Goal: Find specific page/section: Find specific page/section

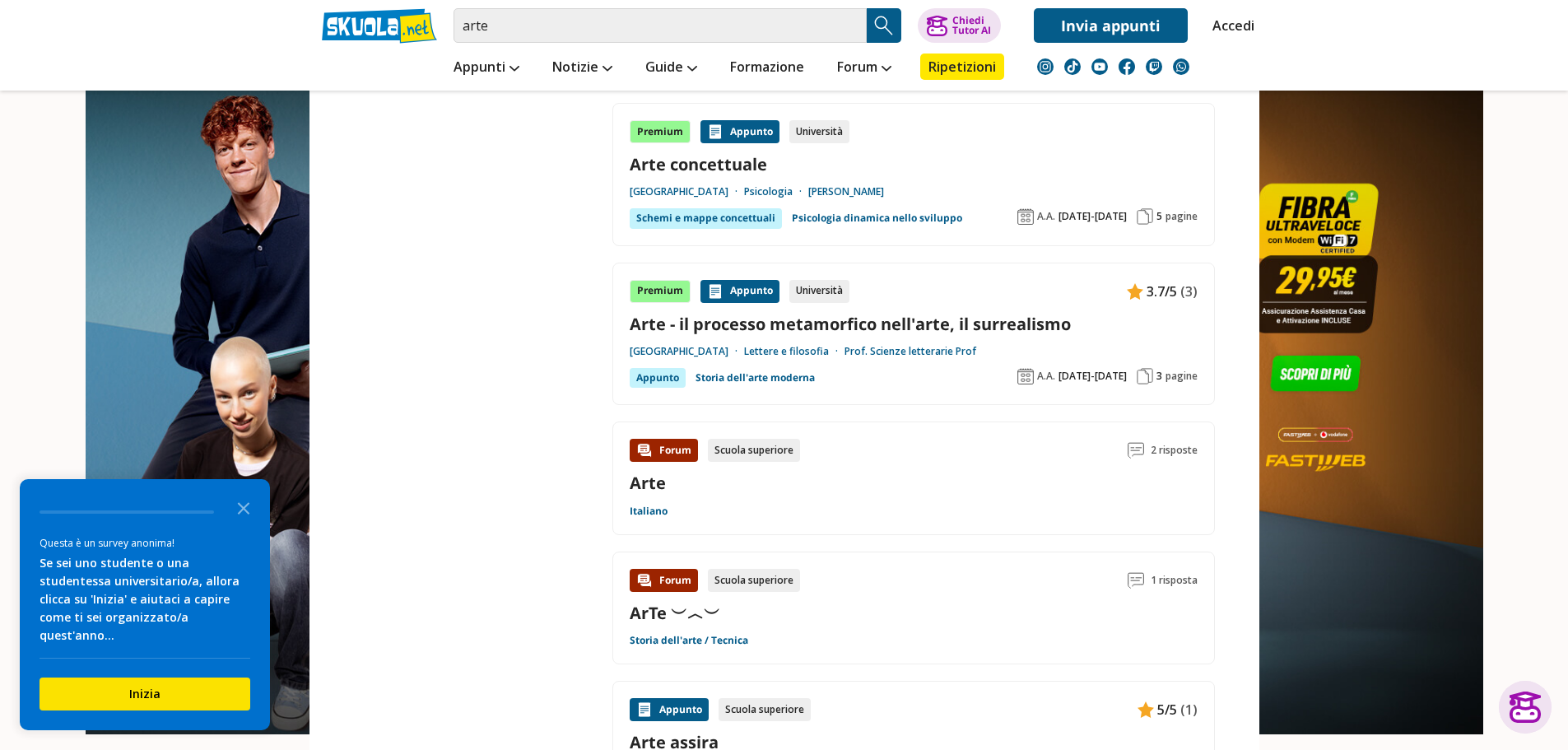
scroll to position [2141, 0]
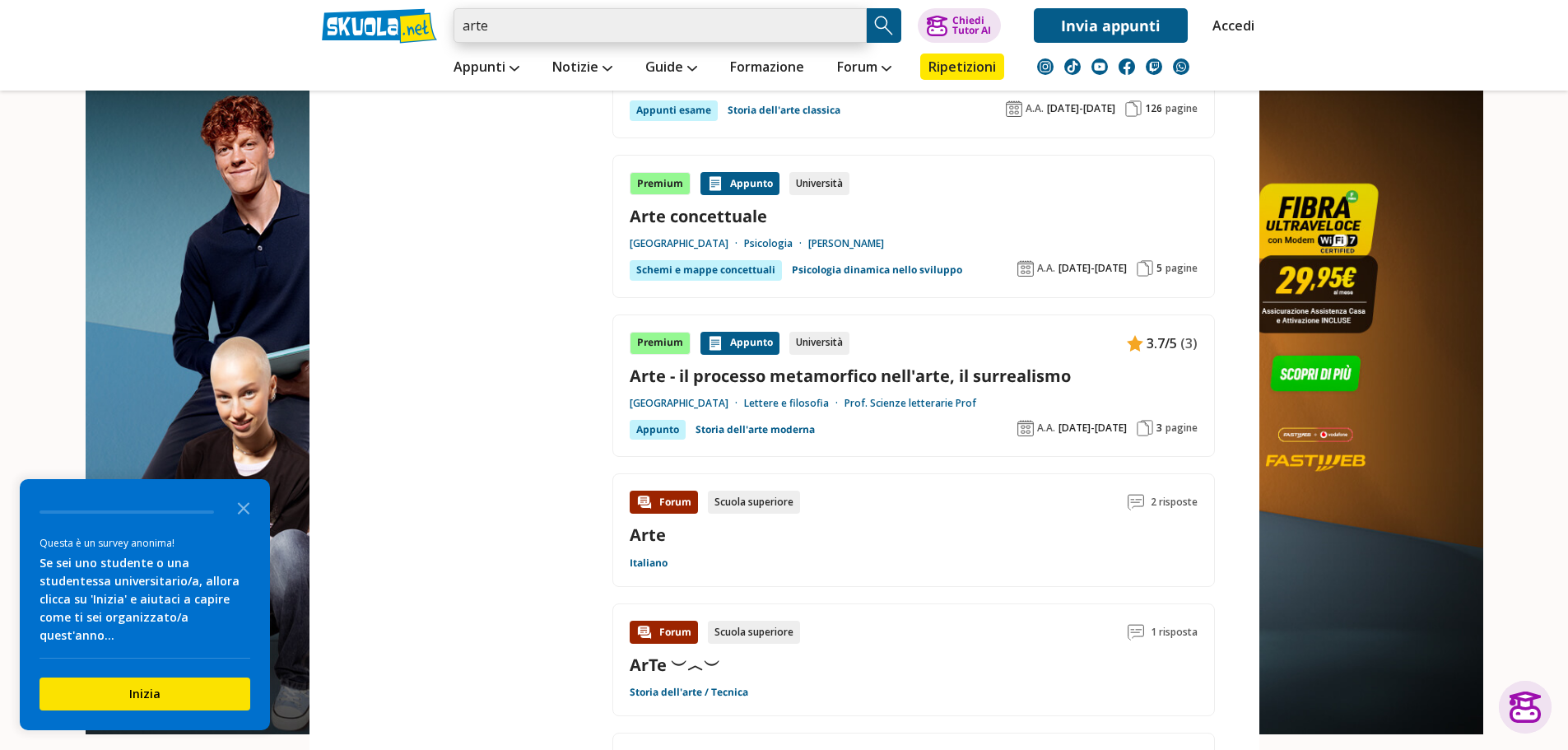
click at [550, 30] on input "arte" at bounding box center [660, 25] width 413 height 34
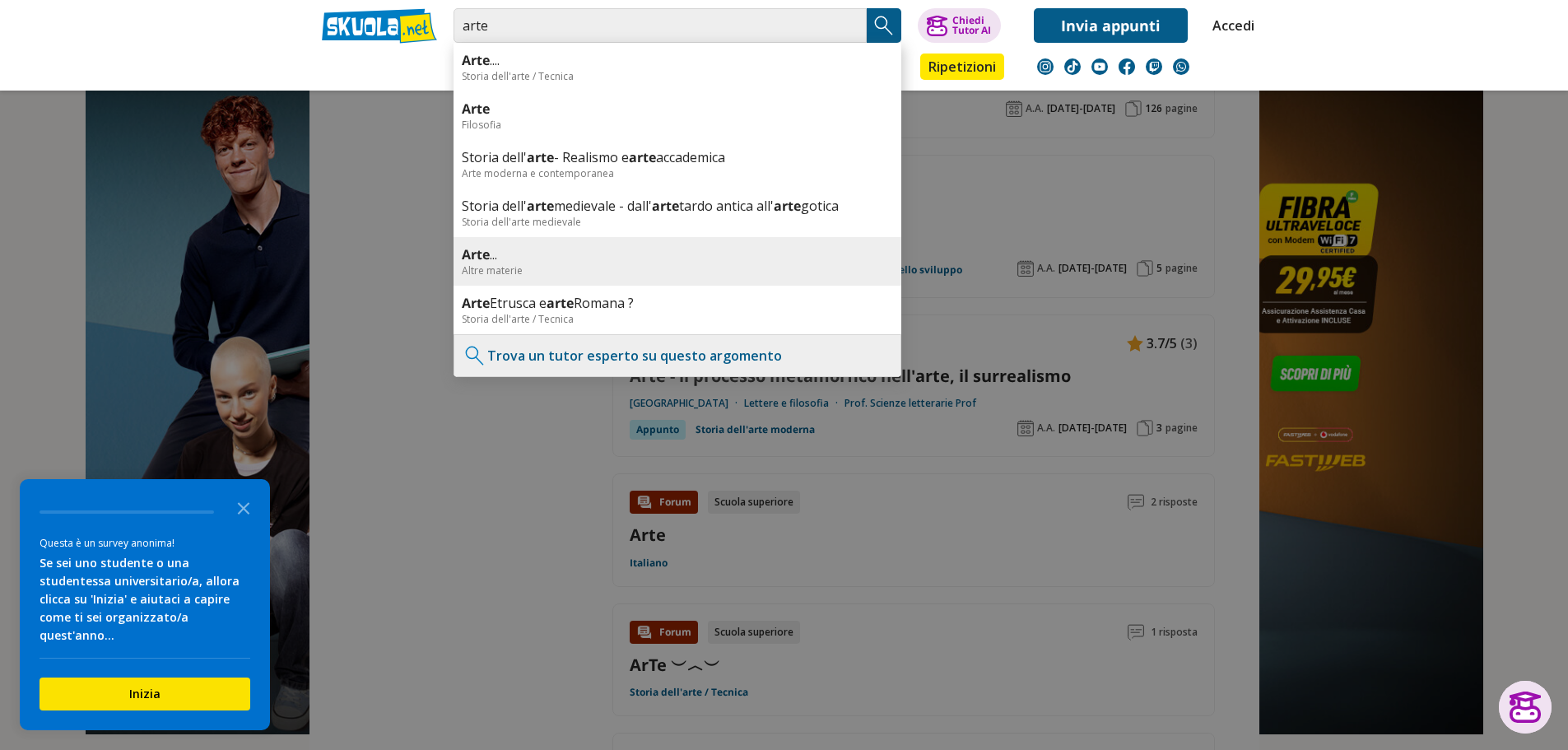
click at [551, 269] on div "Altre materie" at bounding box center [678, 270] width 432 height 14
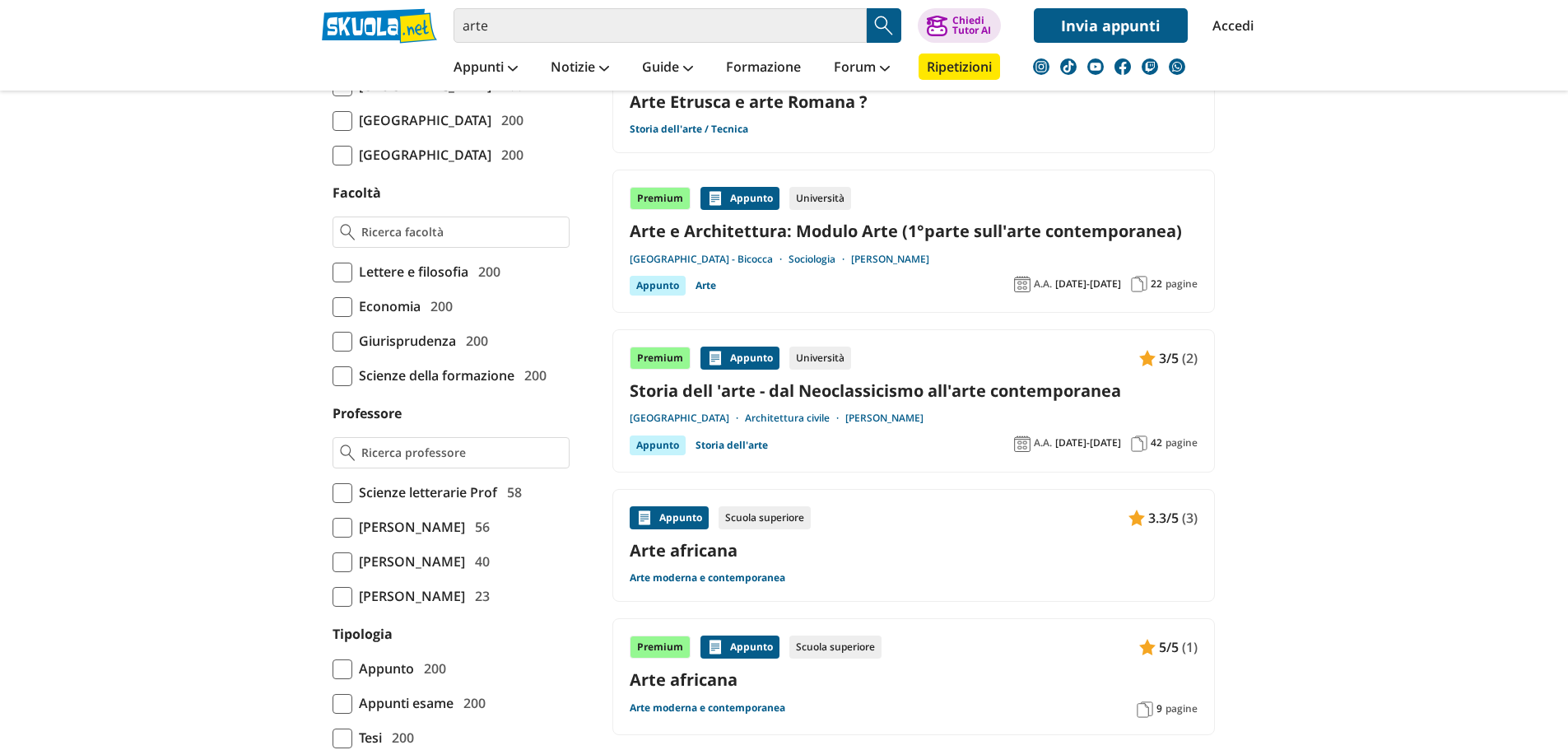
scroll to position [824, 0]
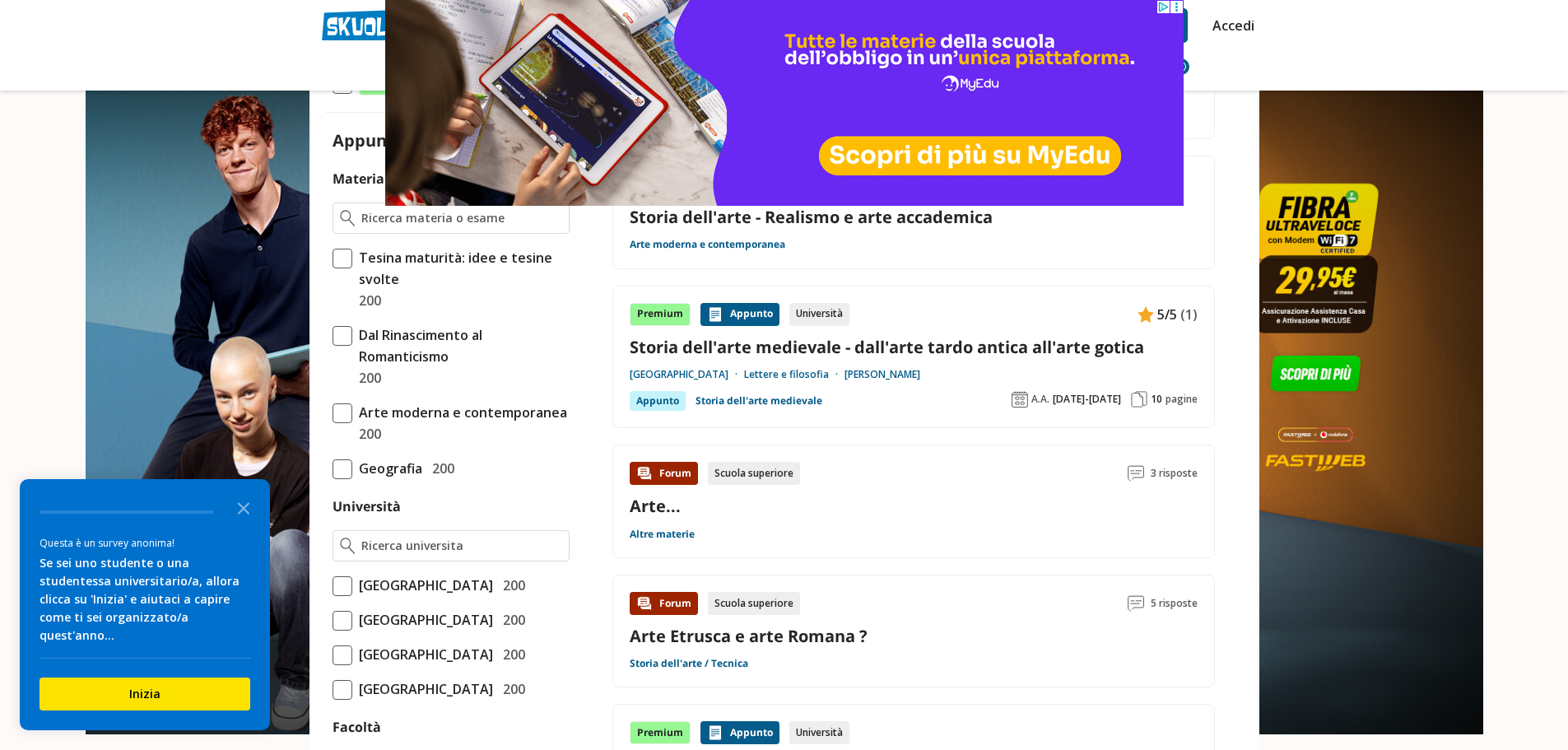
scroll to position [330, 0]
